Goal: Task Accomplishment & Management: Manage account settings

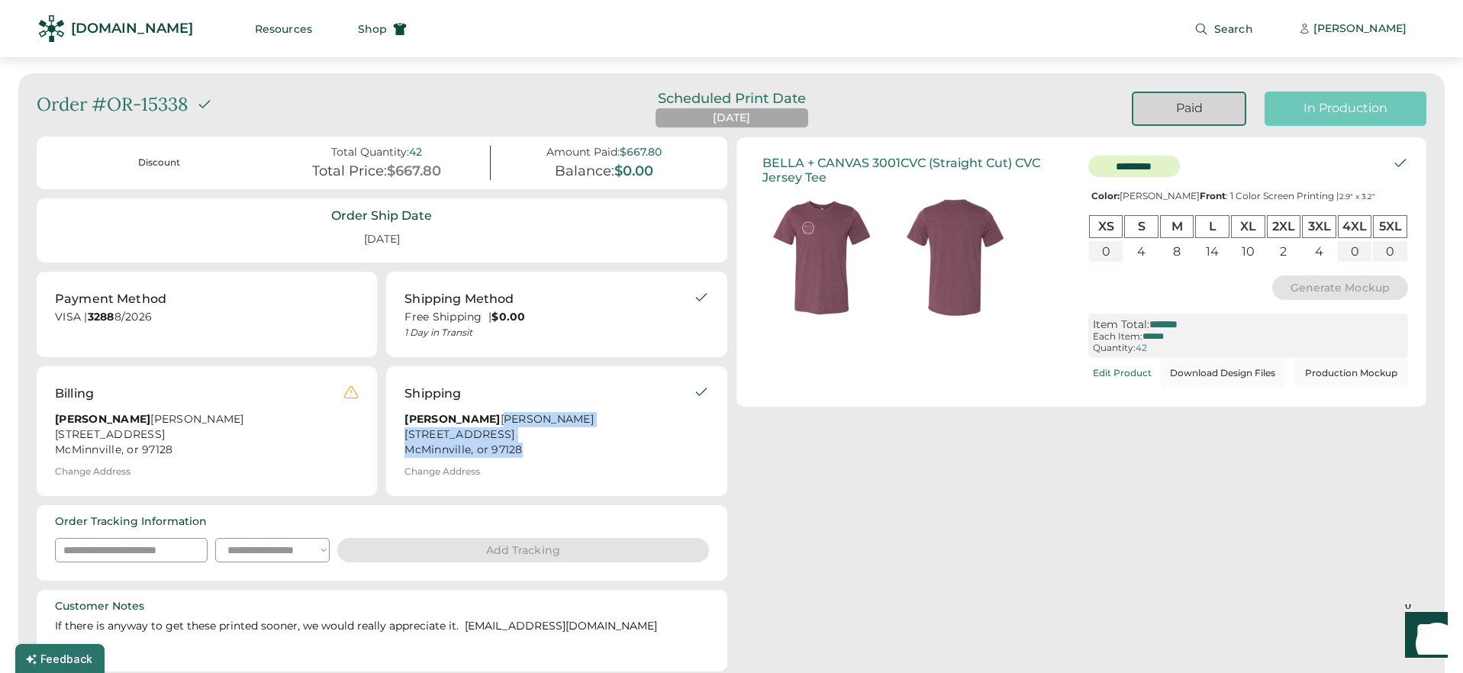
drag, startPoint x: 533, startPoint y: 466, endPoint x: 400, endPoint y: 435, distance: 137.0
click at [400, 435] on div "Shipping [PERSON_NAME] Adelsheim Vineyard [STREET_ADDRESS] Change Address" at bounding box center [556, 431] width 340 height 130
copy div "Adelsheim Vineyard [STREET_ADDRESS]"
click at [543, 476] on div "Shipping [PERSON_NAME] Adelsheim Vineyard [STREET_ADDRESS] Change Address" at bounding box center [556, 431] width 340 height 130
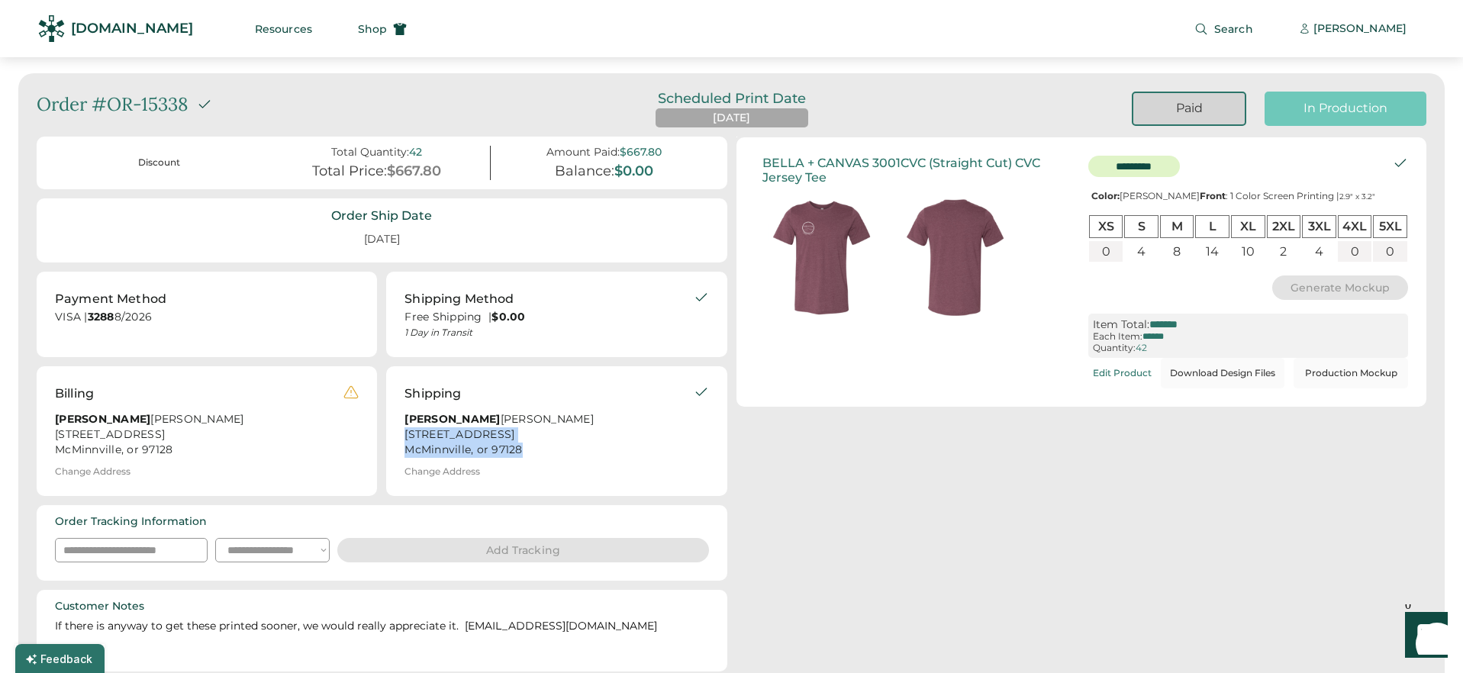
drag, startPoint x: 543, startPoint y: 472, endPoint x: 400, endPoint y: 447, distance: 145.5
click at [400, 447] on div "Shipping [PERSON_NAME] Adelsheim Vineyard [STREET_ADDRESS] Change Address" at bounding box center [556, 431] width 340 height 130
copy div "[STREET_ADDRESS]"
click at [1322, 108] on div "In Production" at bounding box center [1345, 108] width 125 height 17
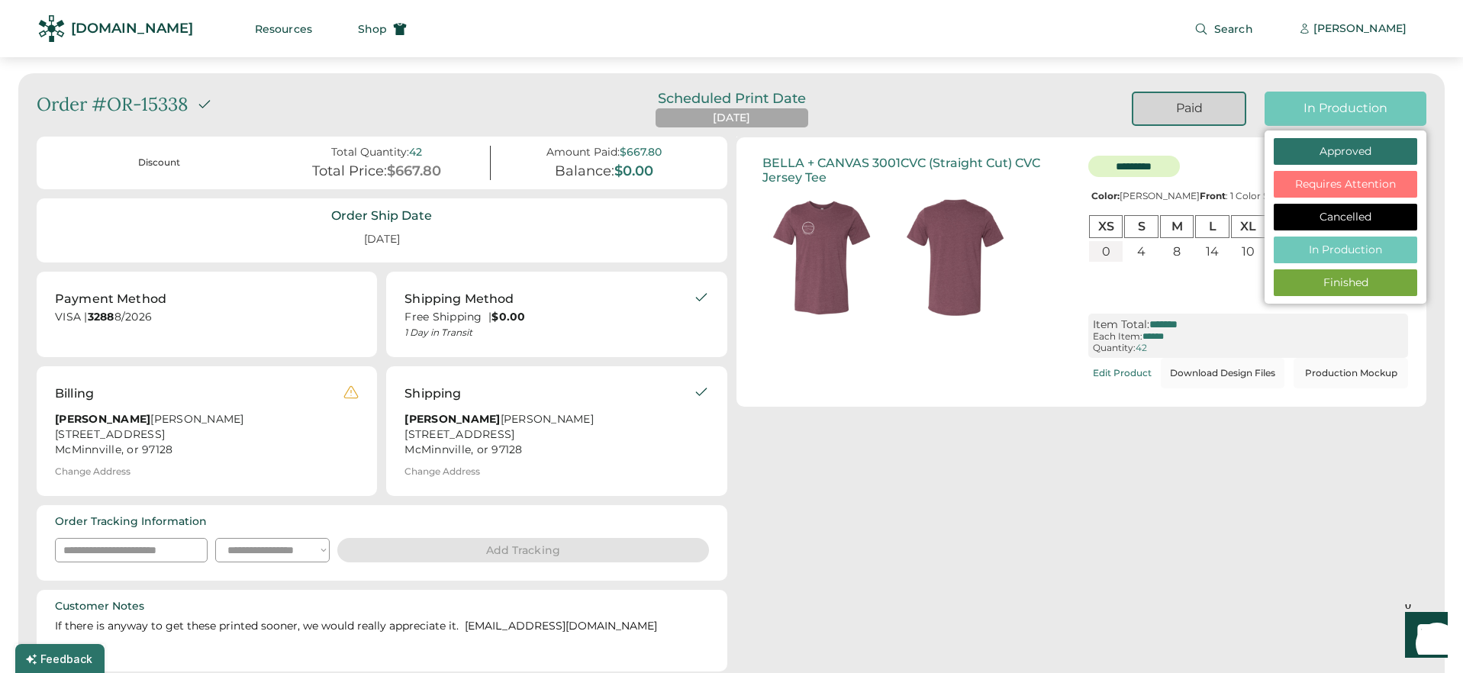
click at [1309, 287] on div "Finished" at bounding box center [1346, 283] width 116 height 15
select select "**********"
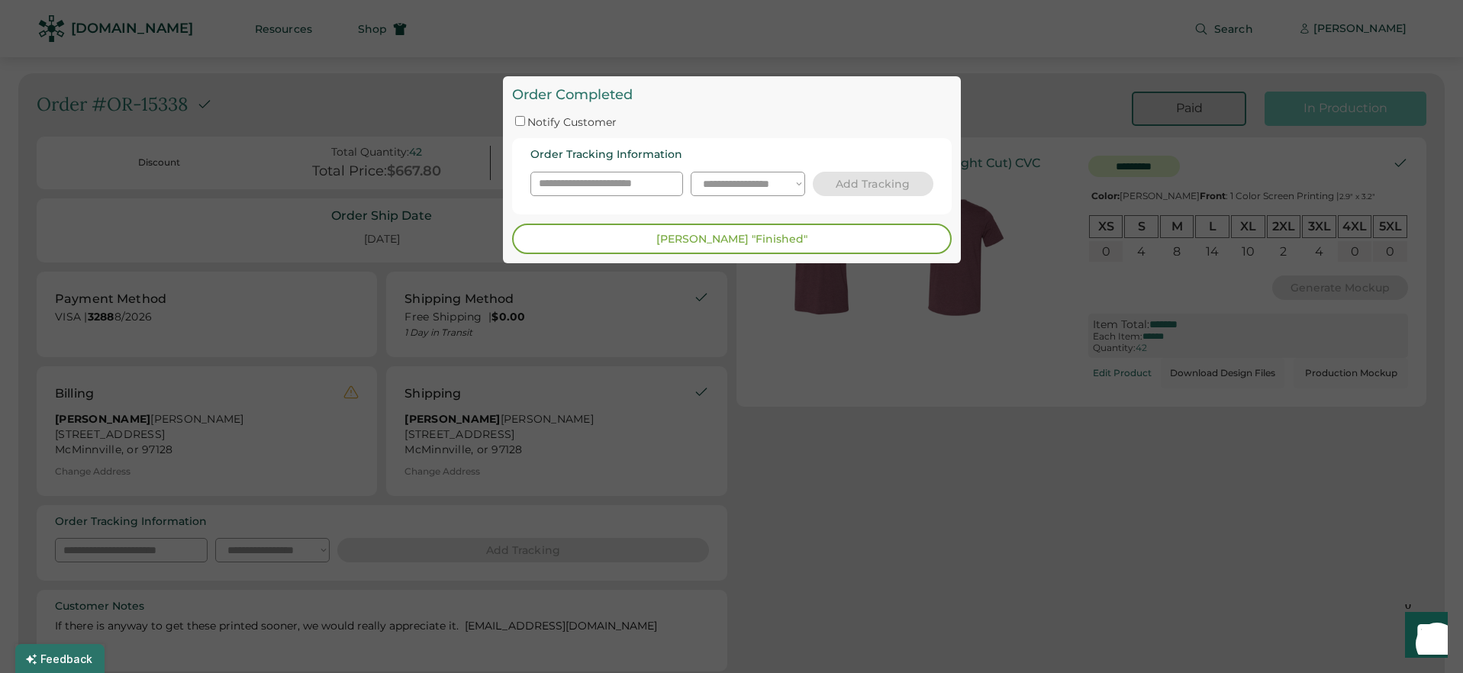
click at [640, 230] on button "[PERSON_NAME] "Finished"" at bounding box center [732, 239] width 440 height 31
